Goal: Transaction & Acquisition: Purchase product/service

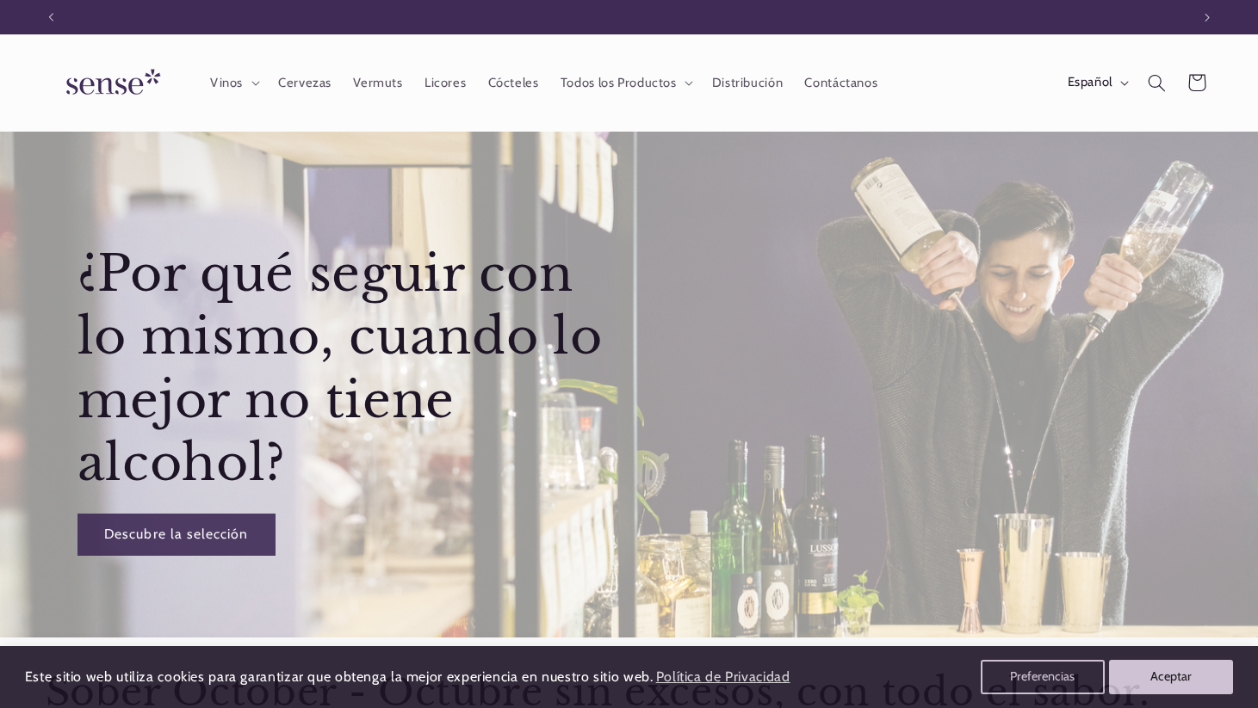
scroll to position [0, 1139]
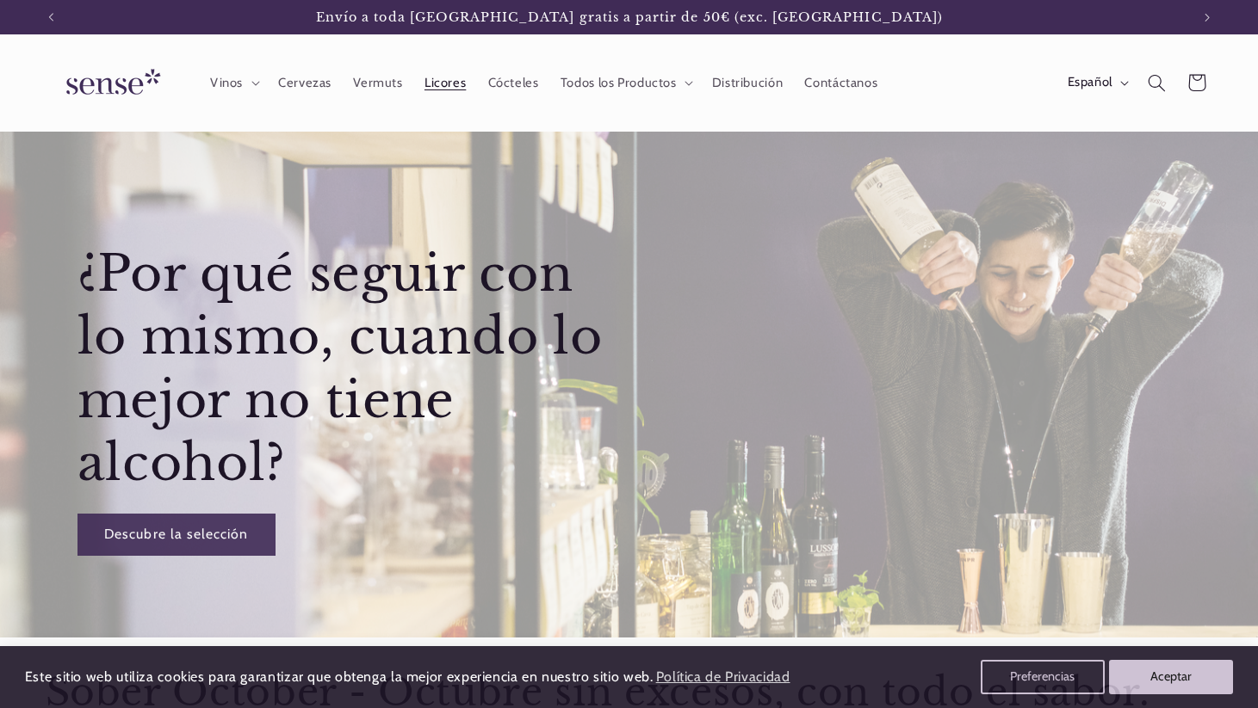
click at [450, 81] on span "Licores" at bounding box center [444, 83] width 41 height 16
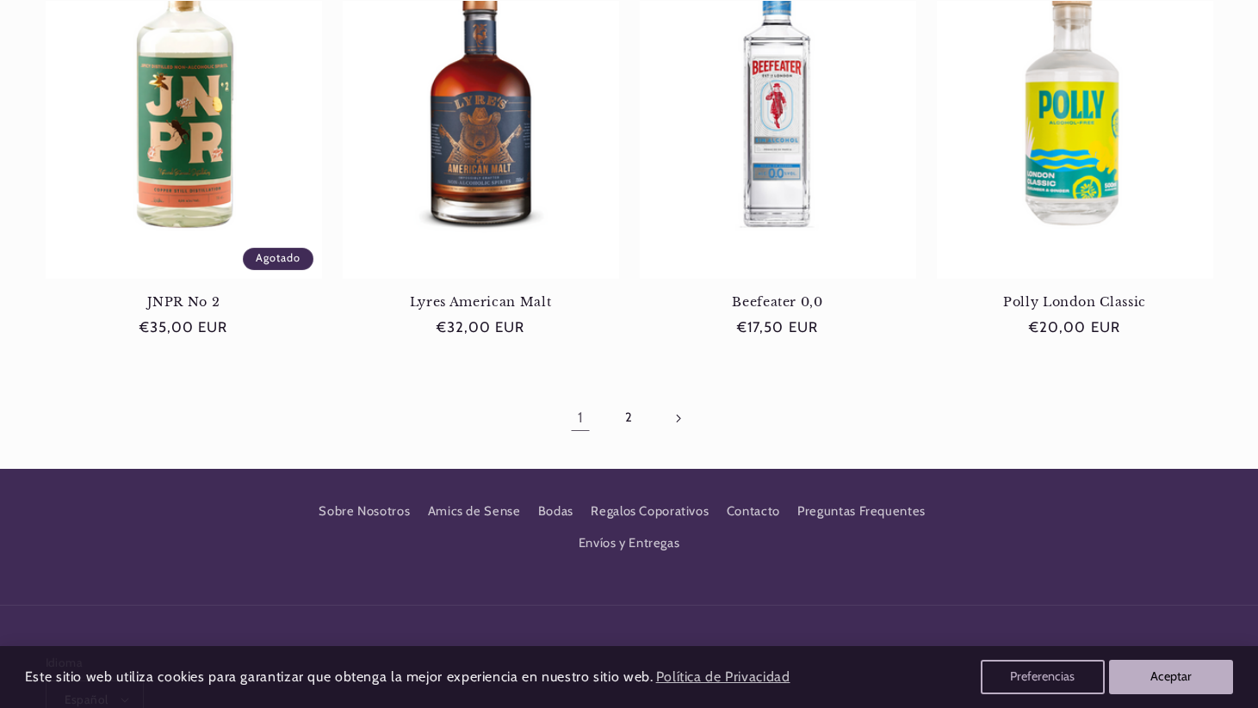
scroll to position [1685, 0]
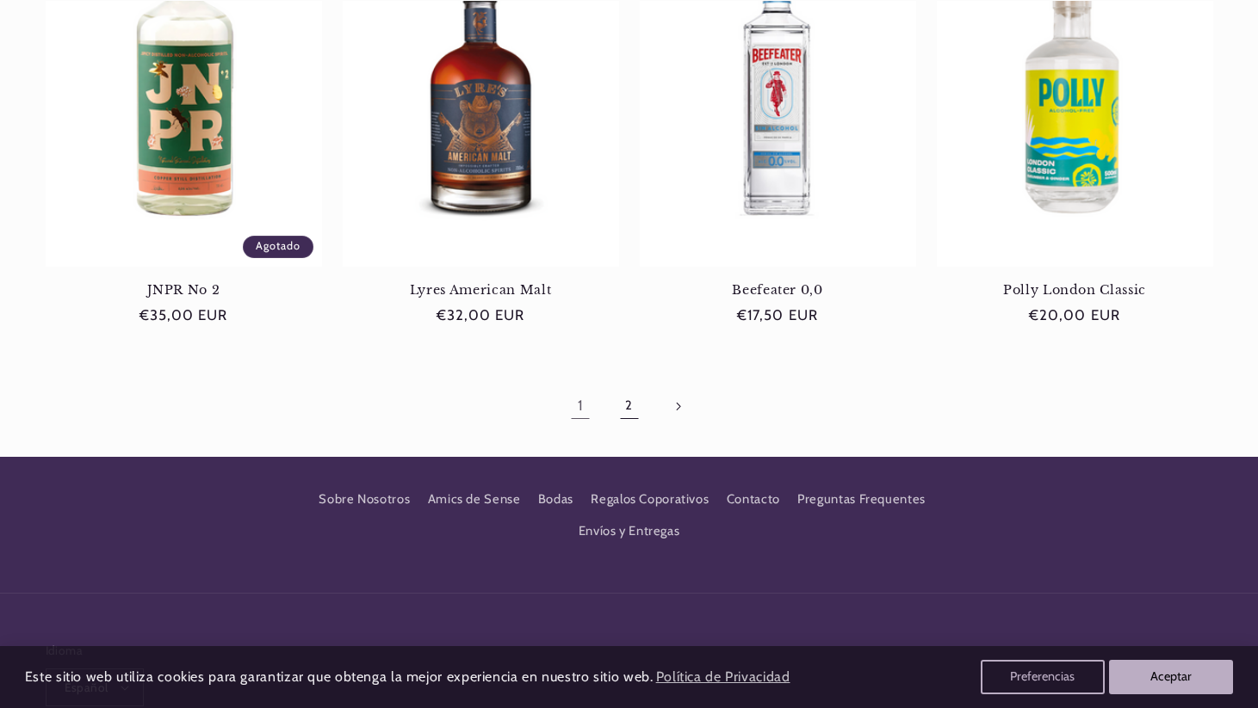
click at [631, 410] on link "2" at bounding box center [629, 407] width 40 height 40
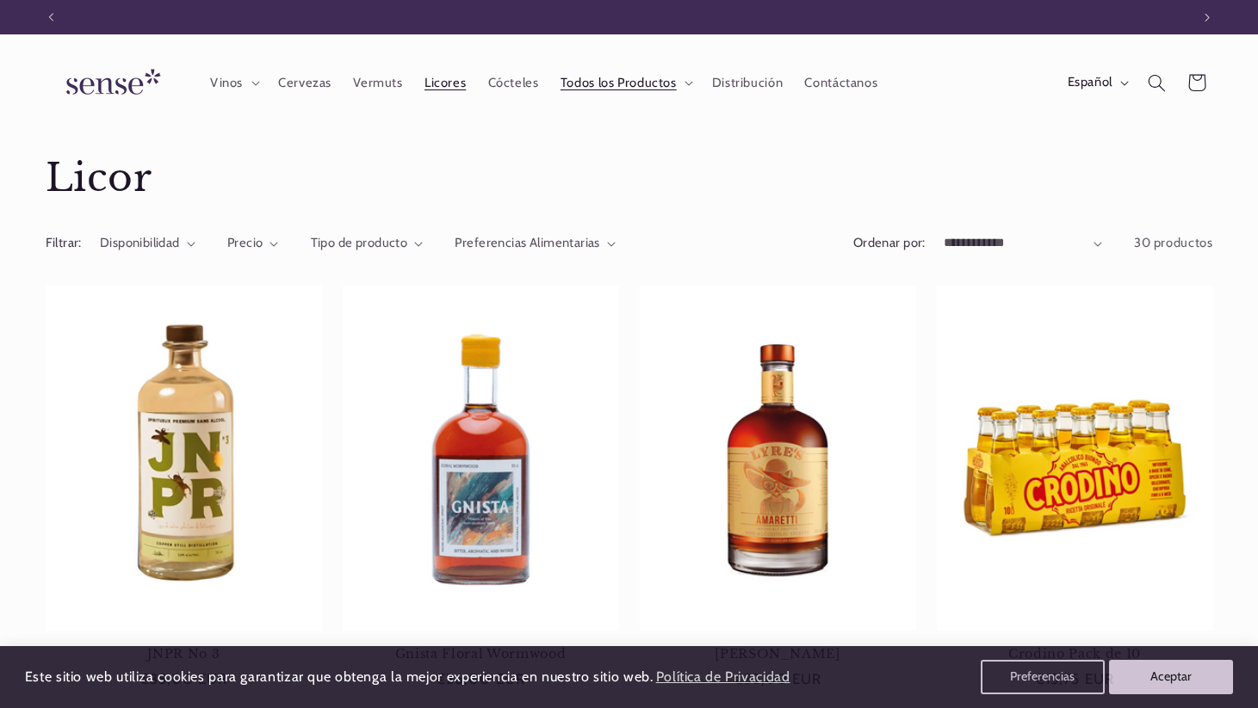
scroll to position [0, 1139]
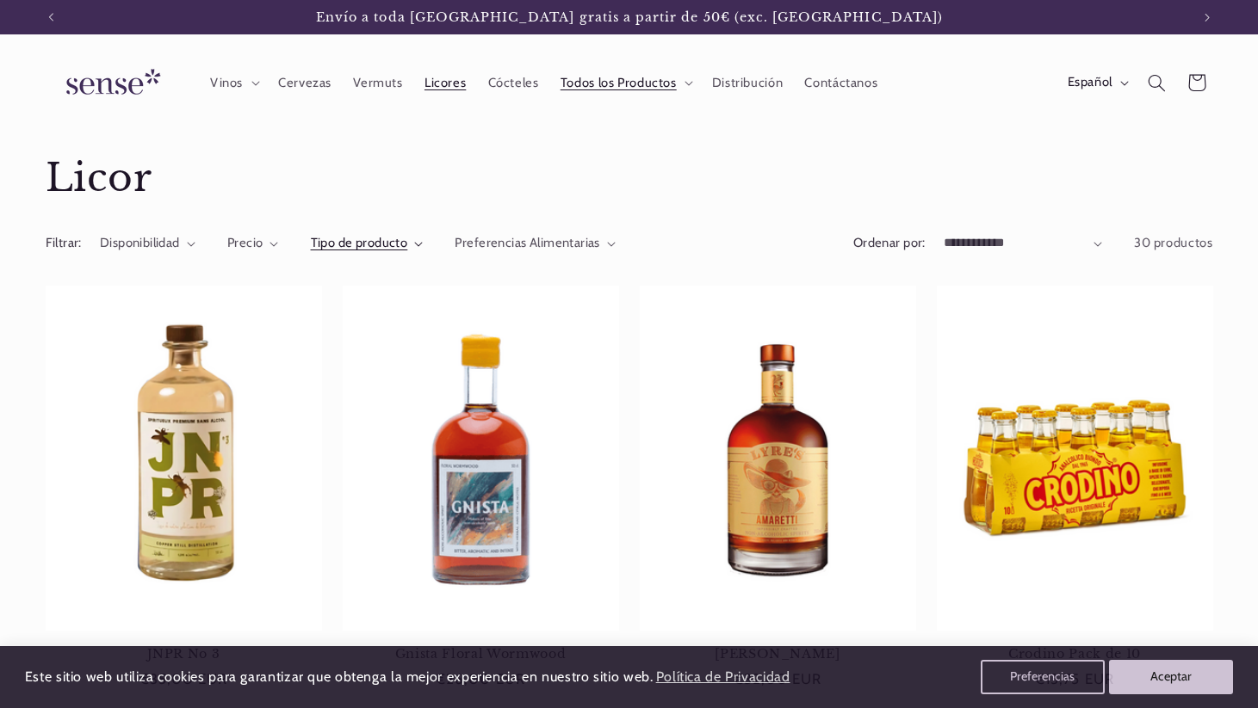
click at [395, 244] on span "Tipo de producto" at bounding box center [359, 242] width 97 height 15
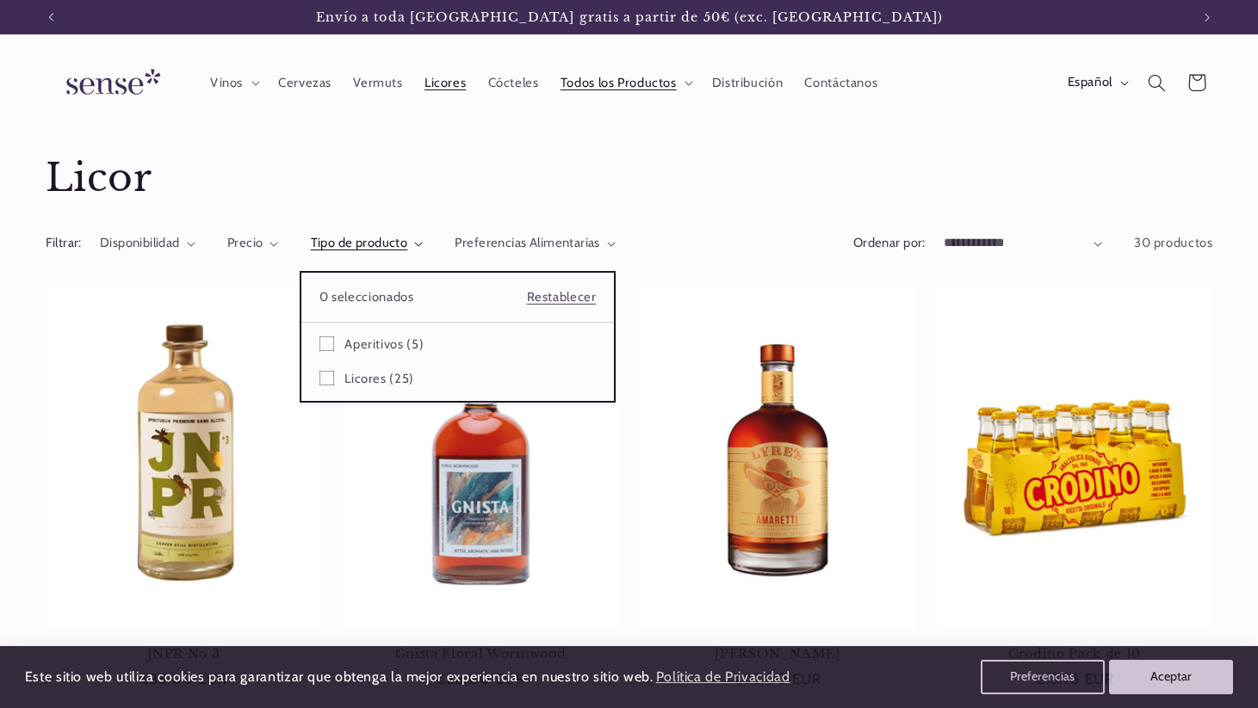
click at [424, 234] on summary "Tipo de producto" at bounding box center [367, 243] width 113 height 19
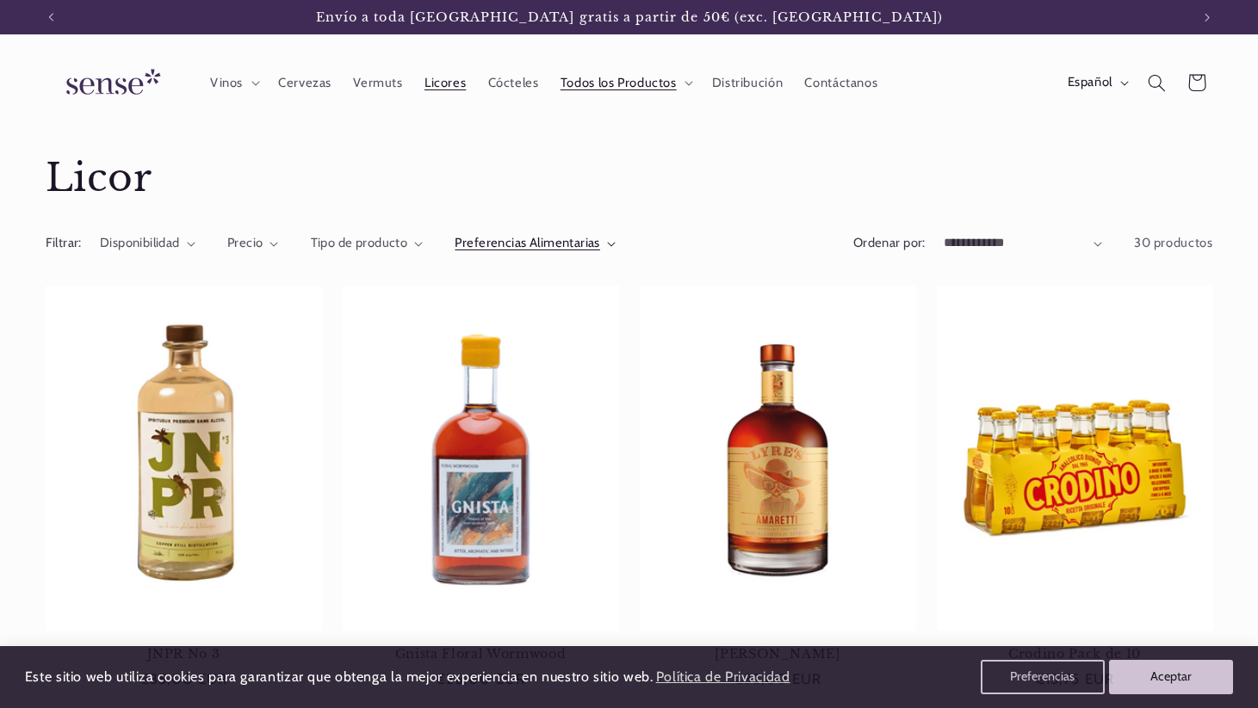
click at [561, 244] on span "Preferencias Alimentarias" at bounding box center [527, 242] width 145 height 15
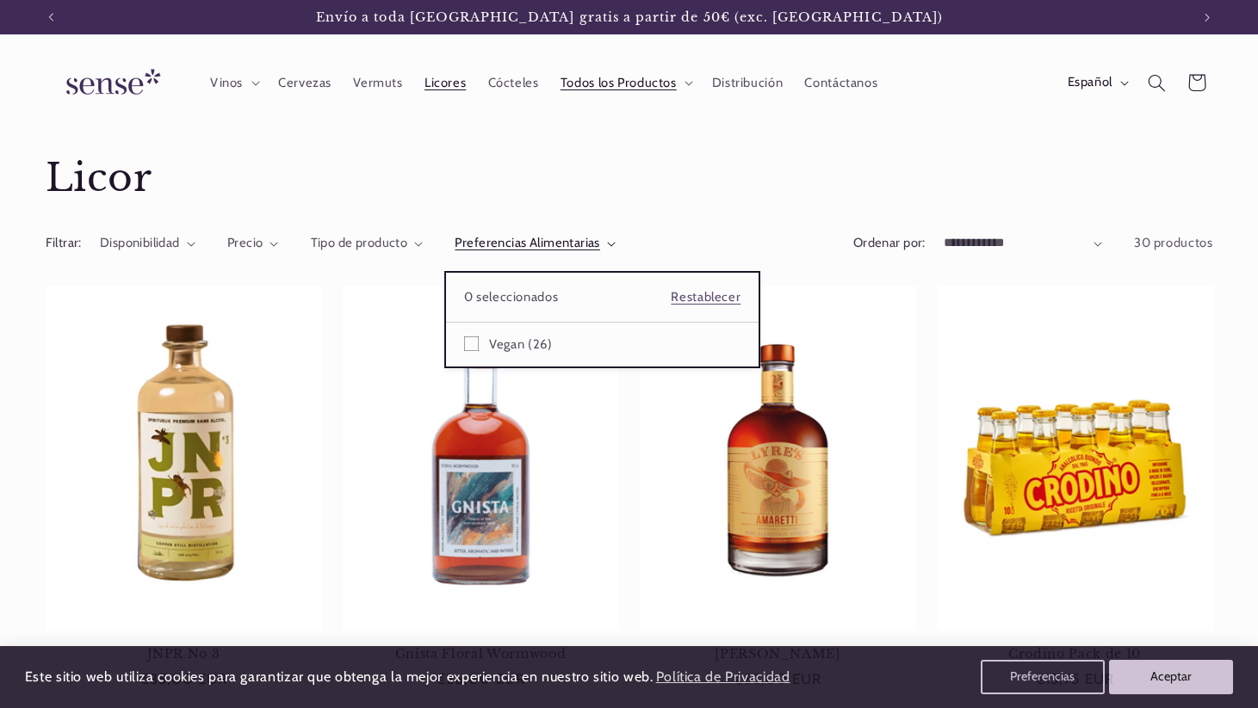
click at [616, 234] on summary "Preferencias Alimentarias" at bounding box center [535, 243] width 161 height 19
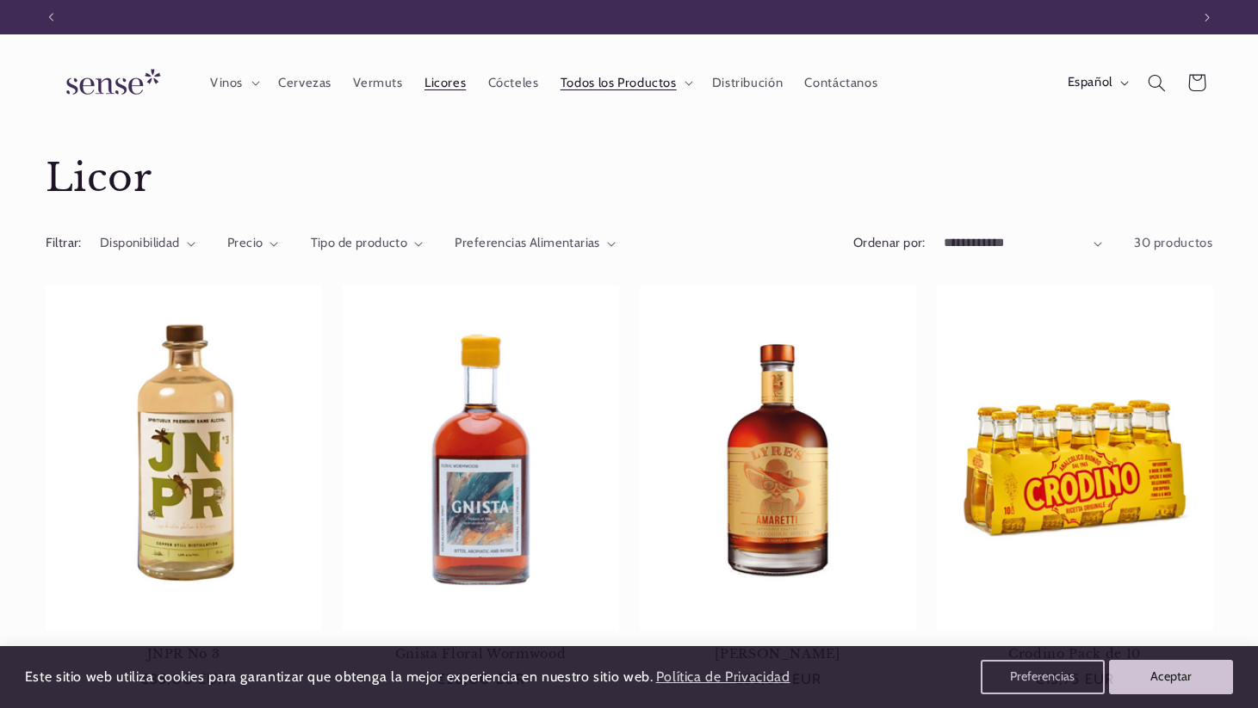
scroll to position [0, 0]
click at [1149, 87] on icon "Búsqueda" at bounding box center [1156, 82] width 19 height 19
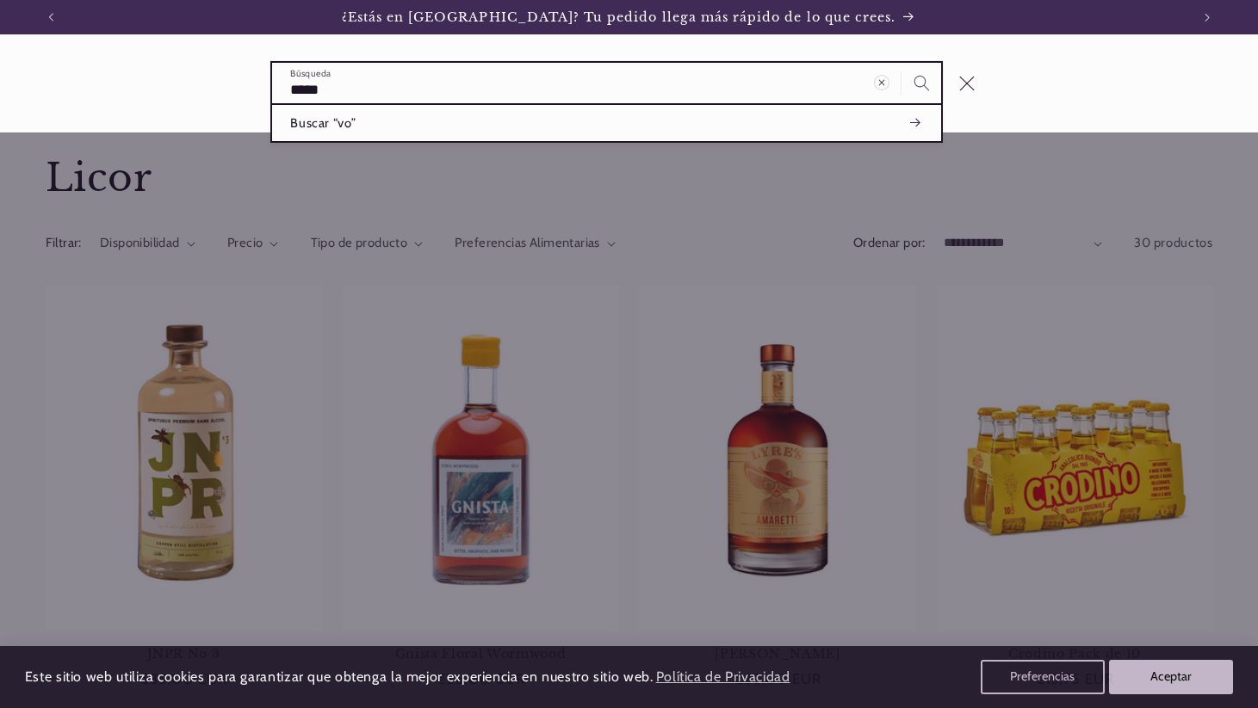
type input "*****"
click at [901, 63] on button "Búsqueda" at bounding box center [921, 83] width 40 height 40
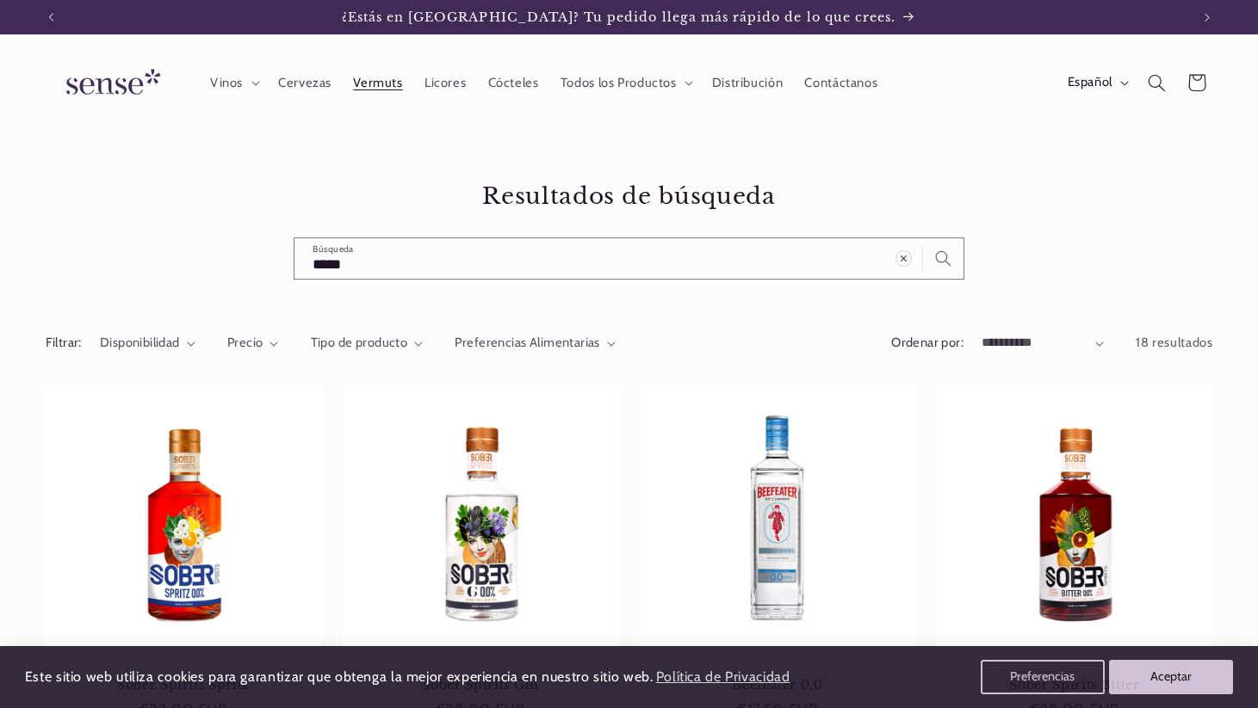
click at [386, 90] on span "Vermuts" at bounding box center [377, 83] width 49 height 16
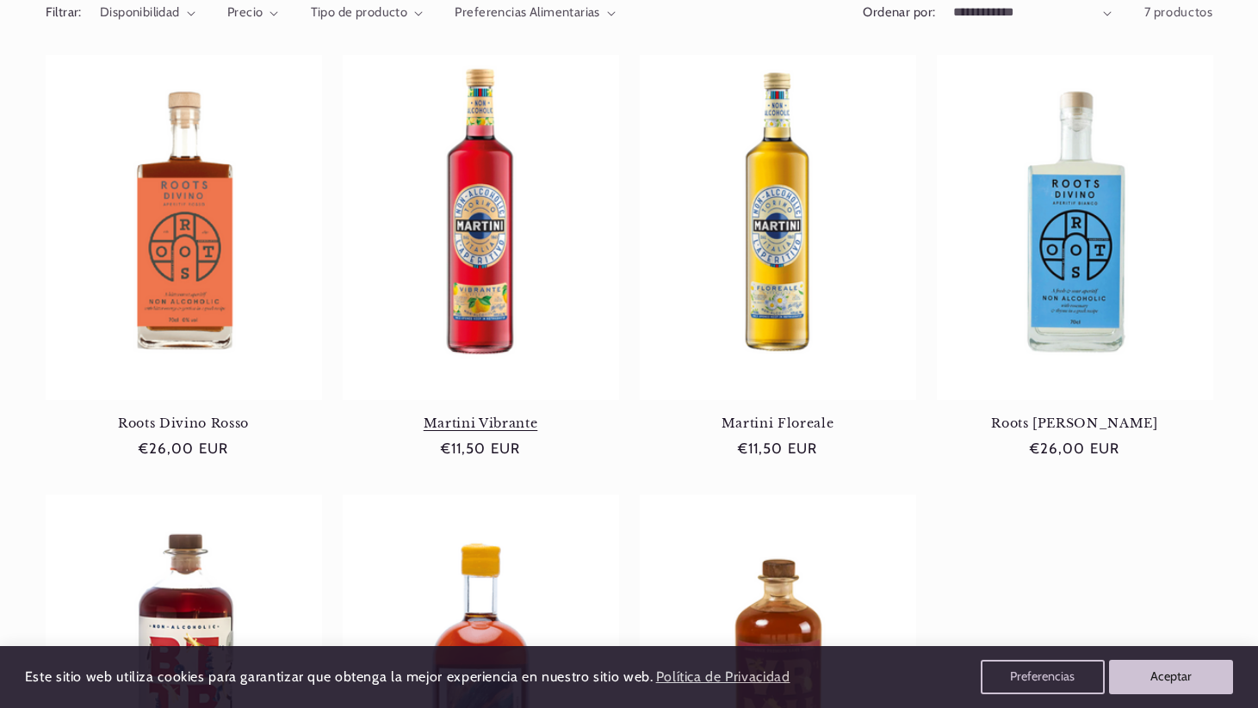
scroll to position [230, 0]
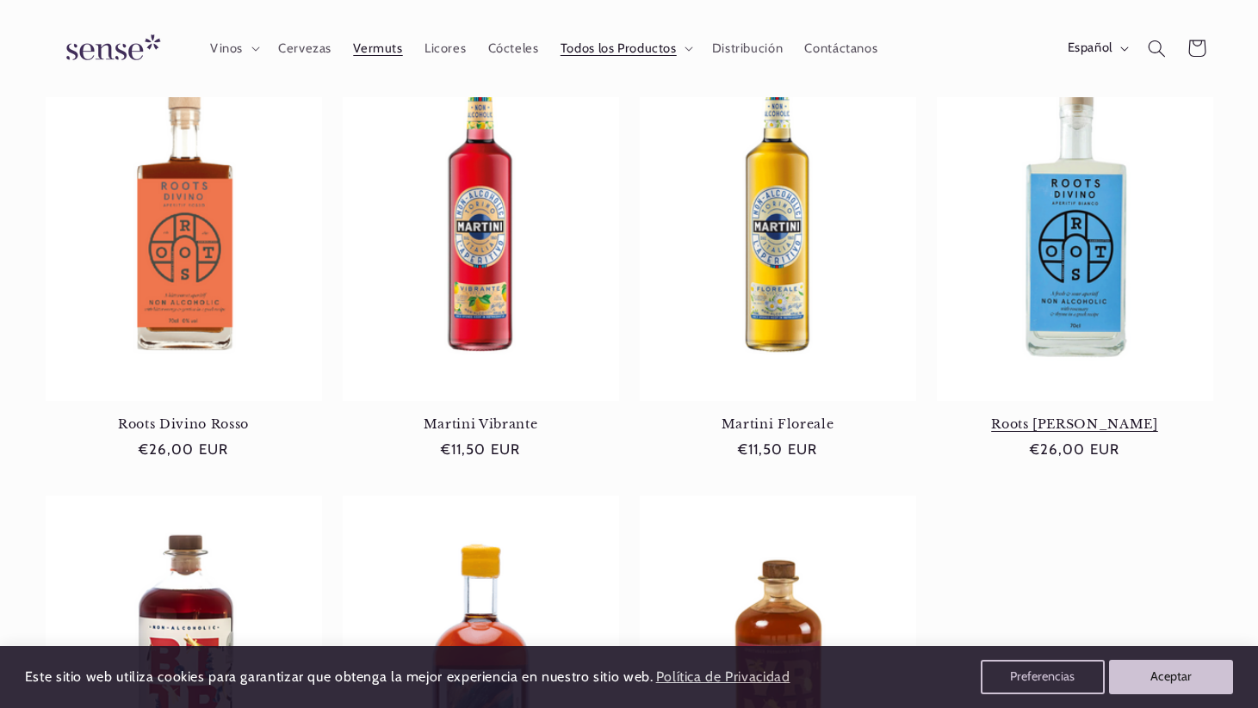
click at [1073, 417] on link "Roots [PERSON_NAME]" at bounding box center [1075, 424] width 276 height 15
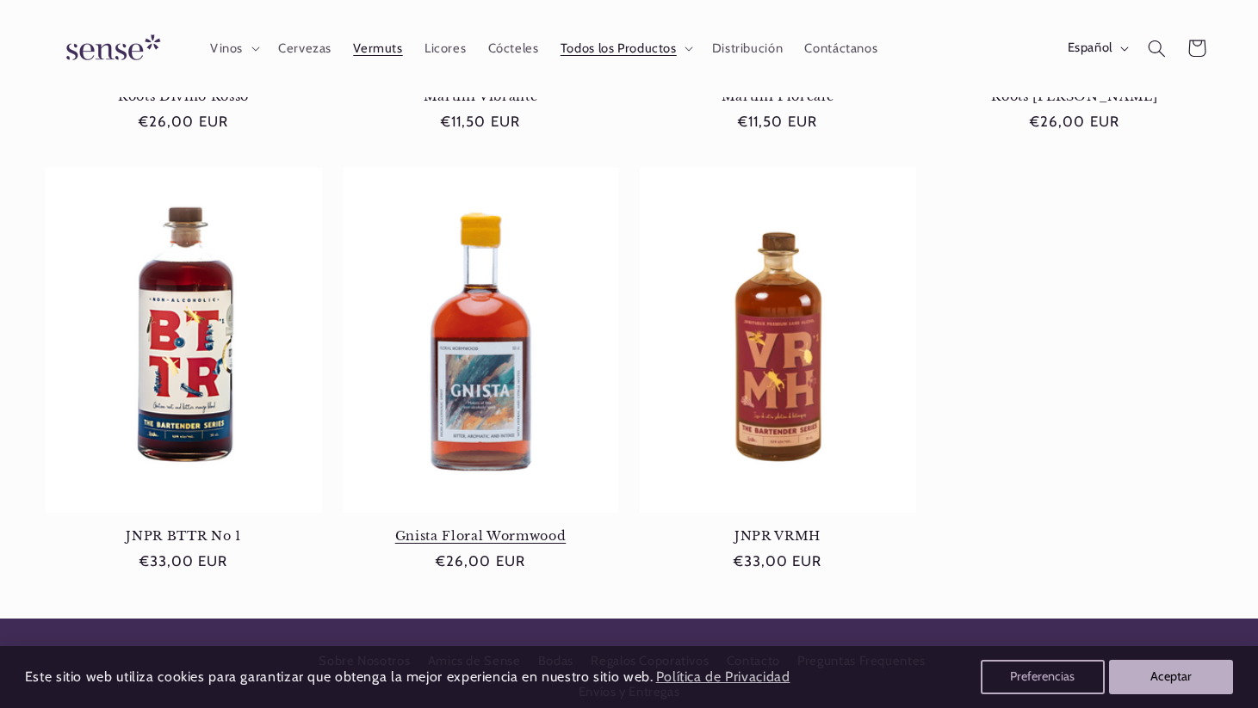
scroll to position [0, 0]
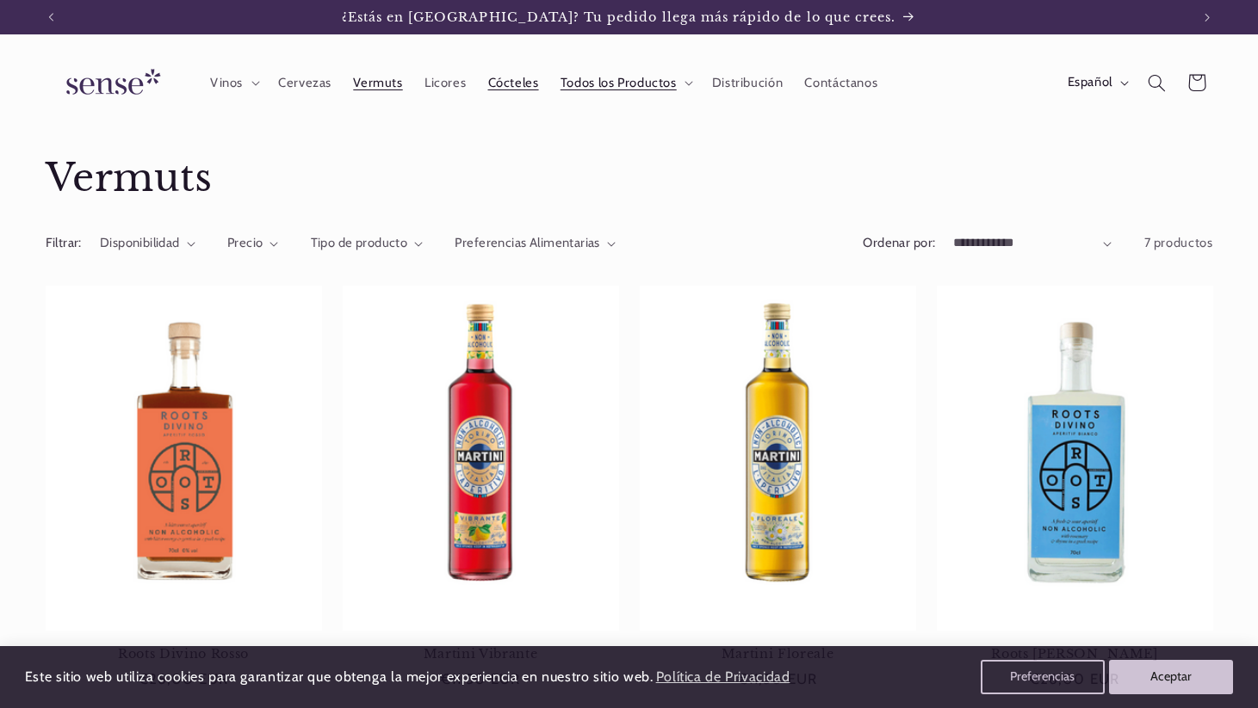
click at [507, 80] on span "Cócteles" at bounding box center [513, 83] width 51 height 16
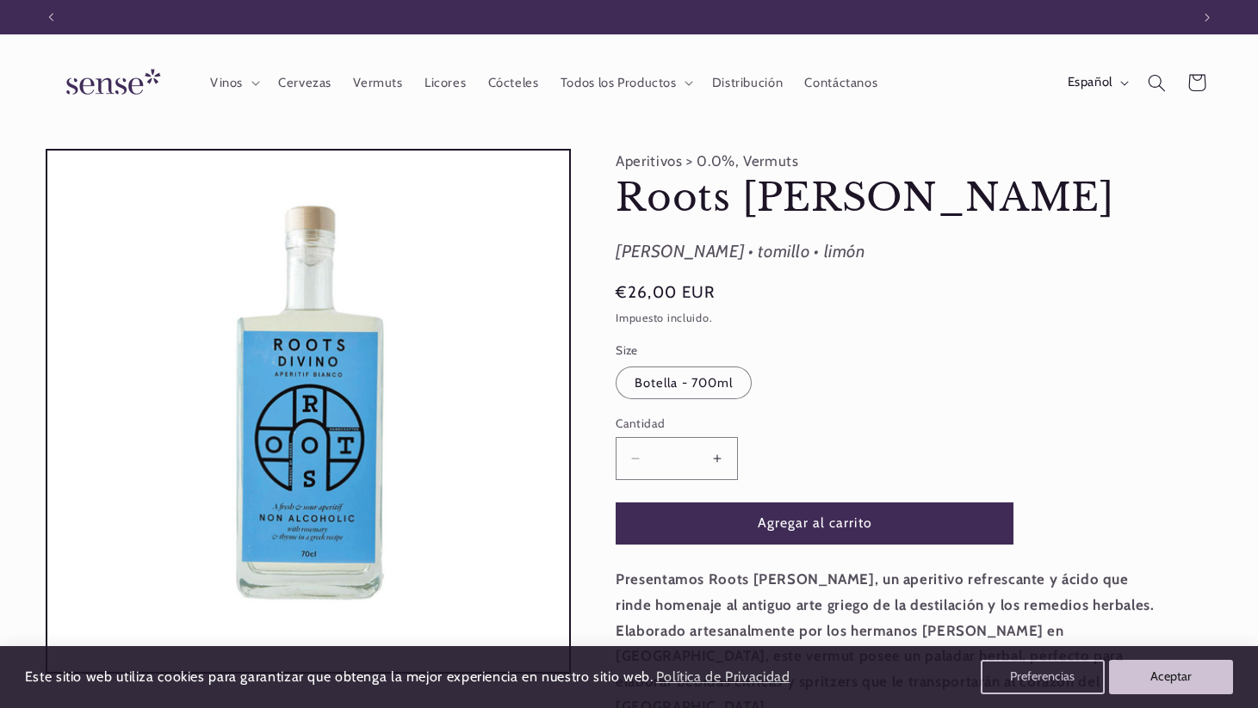
scroll to position [0, 1139]
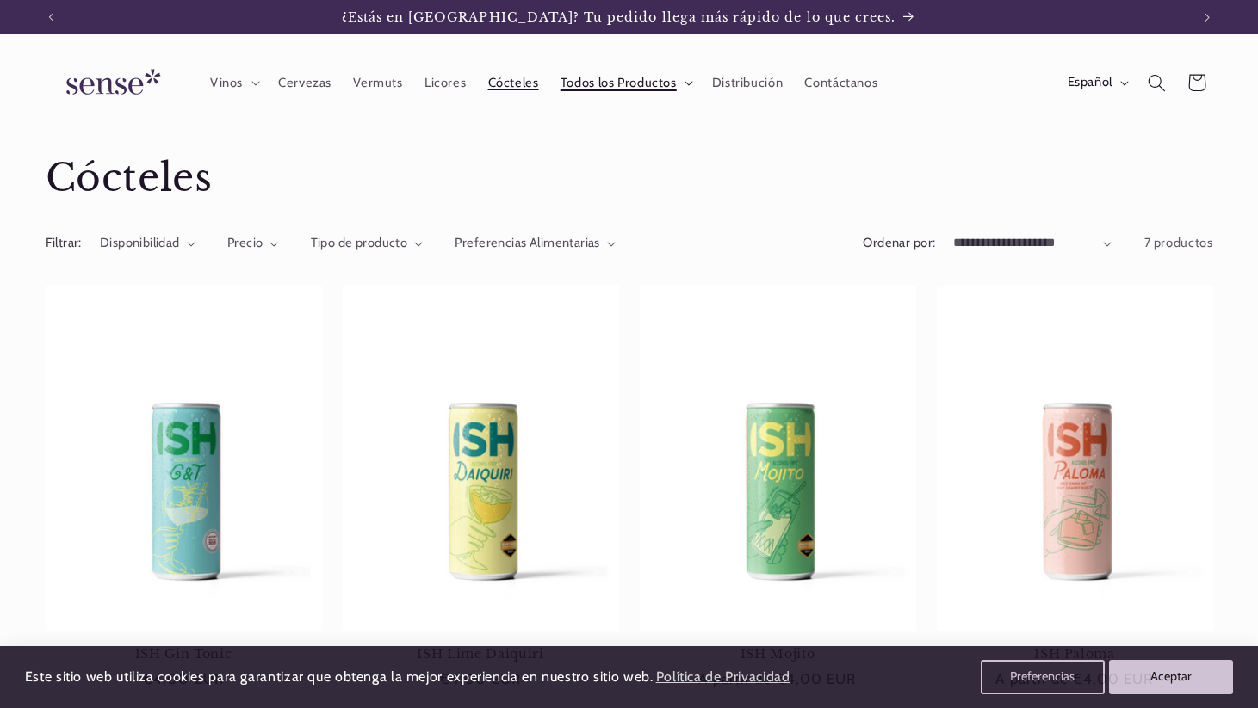
click at [685, 81] on icon at bounding box center [688, 83] width 9 height 5
click at [371, 85] on span "Vermuts" at bounding box center [377, 83] width 49 height 16
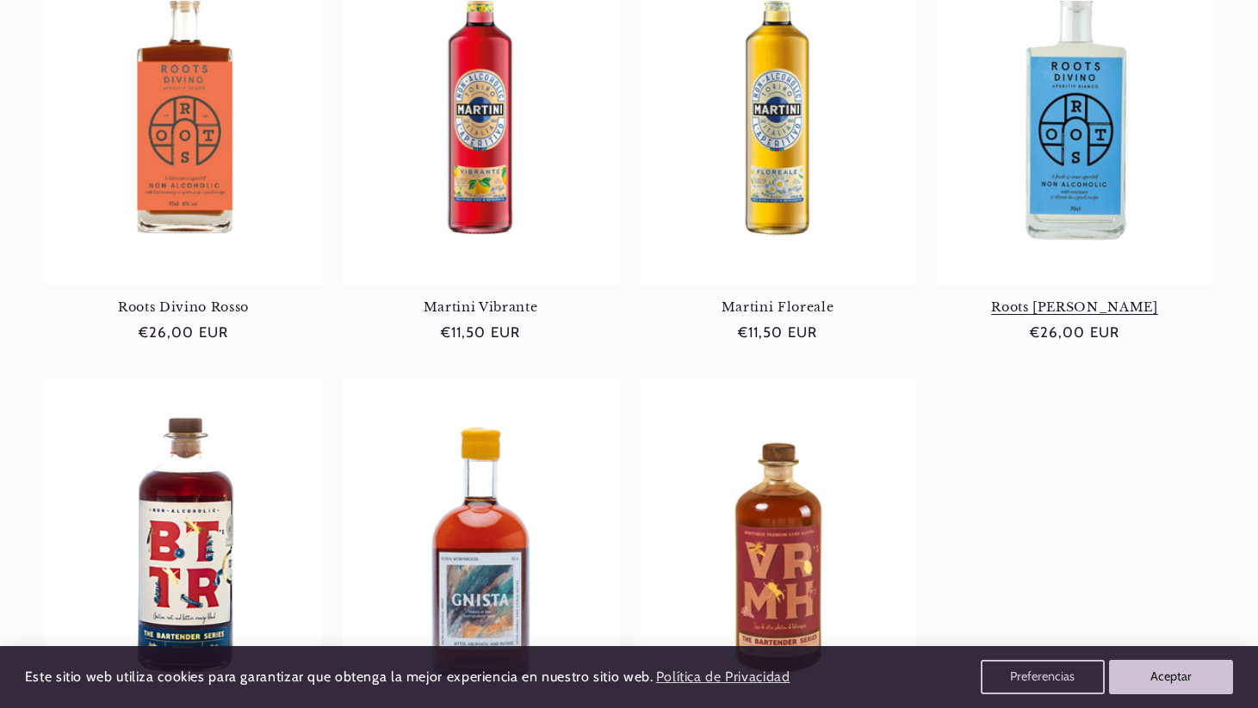
scroll to position [0, 1139]
